Goal: Check status: Check status

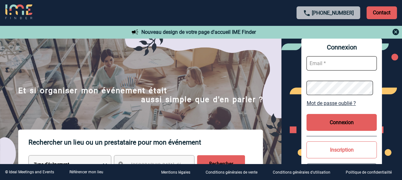
type input "isabelle.ottaviani@abeille-assurances.fr"
click at [358, 120] on button "Connexion" at bounding box center [341, 122] width 70 height 17
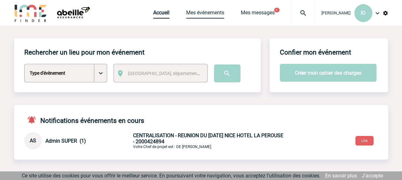
click at [203, 13] on link "Mes événements" at bounding box center [205, 14] width 38 height 9
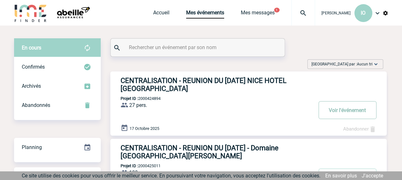
click at [357, 109] on button "Voir l'événement" at bounding box center [347, 110] width 58 height 18
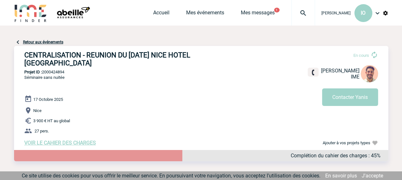
click at [36, 130] on p "27 pers." at bounding box center [206, 131] width 364 height 8
drag, startPoint x: 35, startPoint y: 133, endPoint x: 42, endPoint y: 135, distance: 6.9
click at [42, 134] on span "27 pers." at bounding box center [42, 131] width 14 height 5
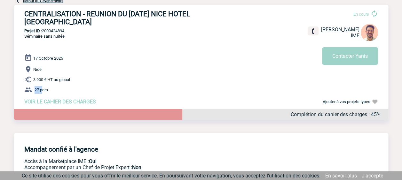
scroll to position [32, 0]
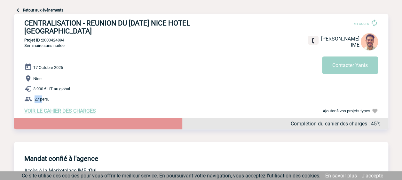
click at [78, 113] on span "VOIR LE CAHIER DES CHARGES" at bounding box center [60, 111] width 72 height 6
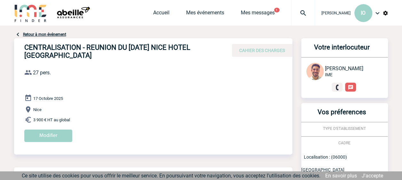
drag, startPoint x: 32, startPoint y: 119, endPoint x: 43, endPoint y: 120, distance: 11.2
click at [43, 120] on p "3 900 € HT au global" at bounding box center [158, 120] width 268 height 8
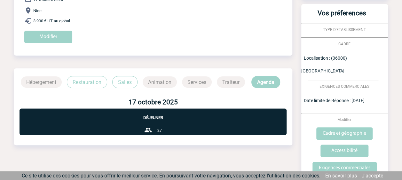
scroll to position [116, 0]
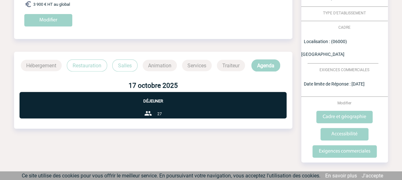
click at [83, 65] on p "Restauration" at bounding box center [87, 65] width 40 height 12
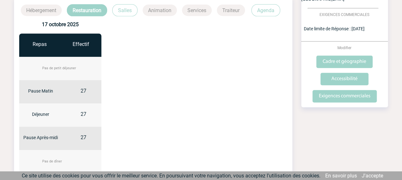
scroll to position [180, 0]
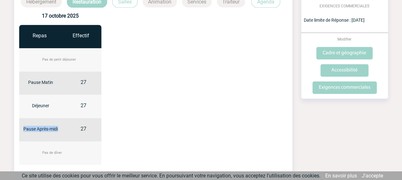
drag, startPoint x: 24, startPoint y: 127, endPoint x: 61, endPoint y: 127, distance: 37.7
click at [61, 127] on div "Pause Après-midi" at bounding box center [40, 134] width 43 height 16
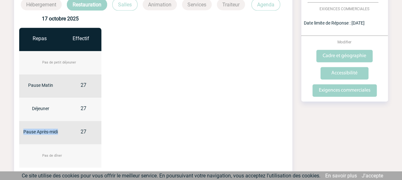
scroll to position [96, 0]
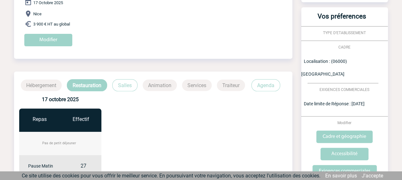
click at [239, 21] on p "3 900 € HT au global" at bounding box center [158, 24] width 268 height 8
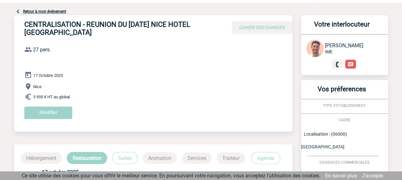
scroll to position [0, 0]
